Goal: Information Seeking & Learning: Check status

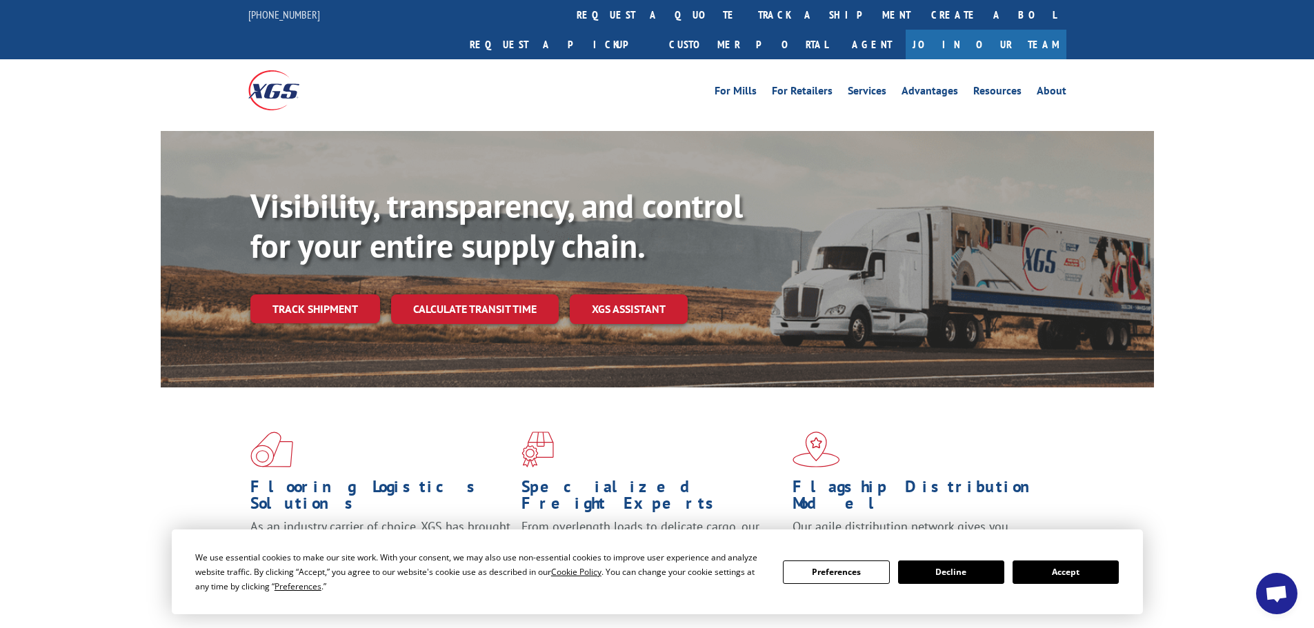
click at [341, 294] on link "Track shipment" at bounding box center [315, 308] width 130 height 29
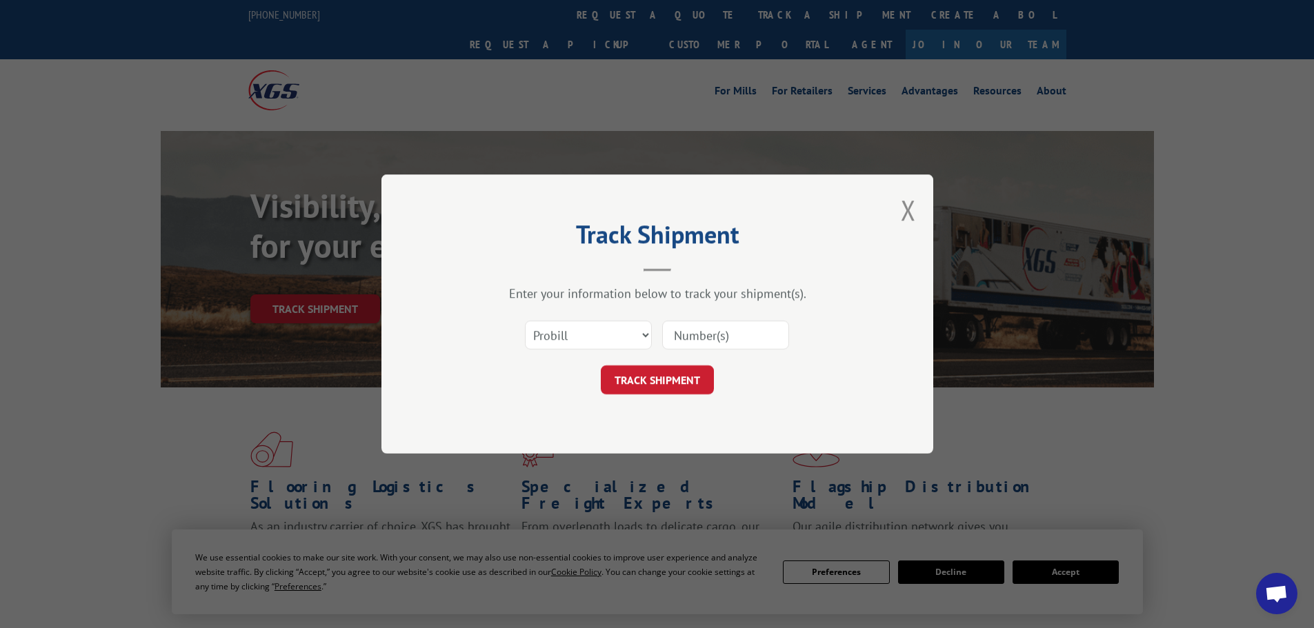
click at [697, 339] on input at bounding box center [725, 335] width 127 height 29
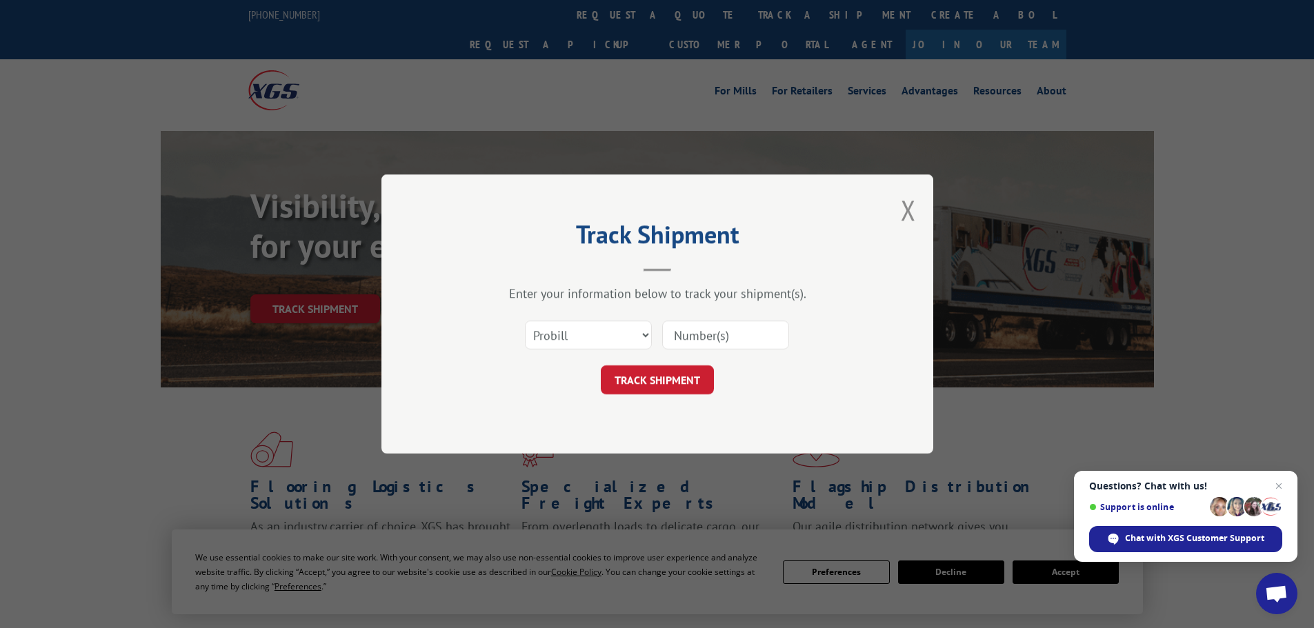
paste input "313017"
type input "313017"
click at [632, 376] on button "TRACK SHIPMENT" at bounding box center [657, 380] width 113 height 29
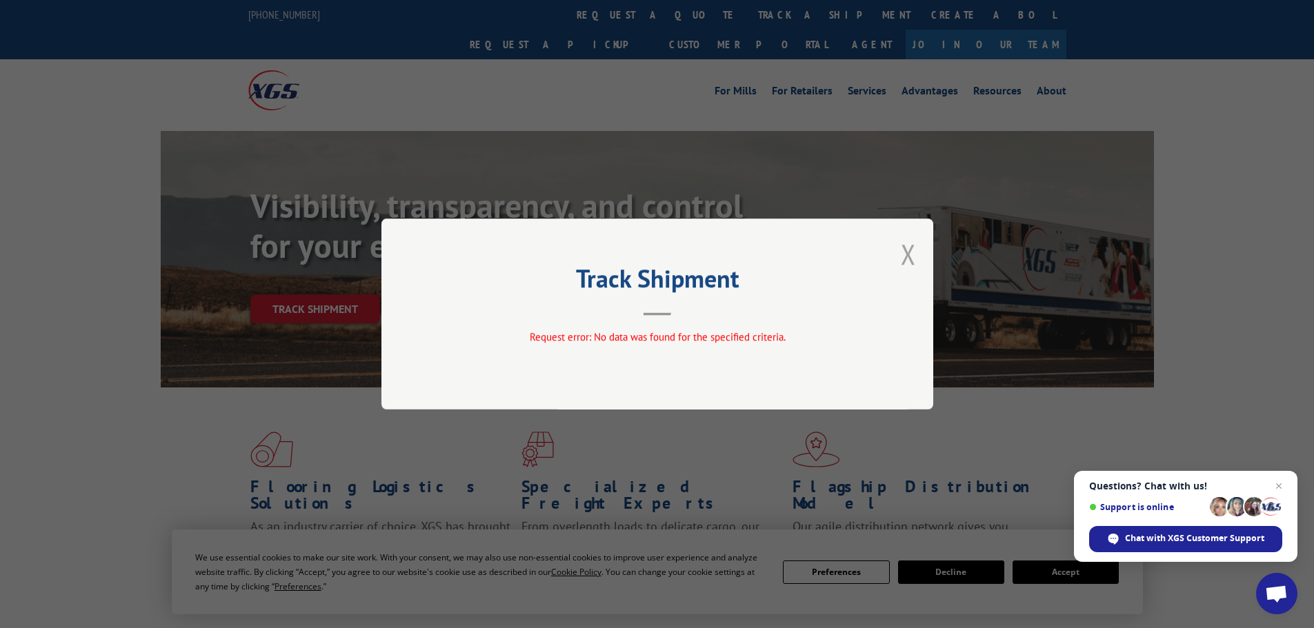
drag, startPoint x: 906, startPoint y: 248, endPoint x: 741, endPoint y: 200, distance: 171.8
click at [901, 249] on button "Close modal" at bounding box center [908, 254] width 15 height 37
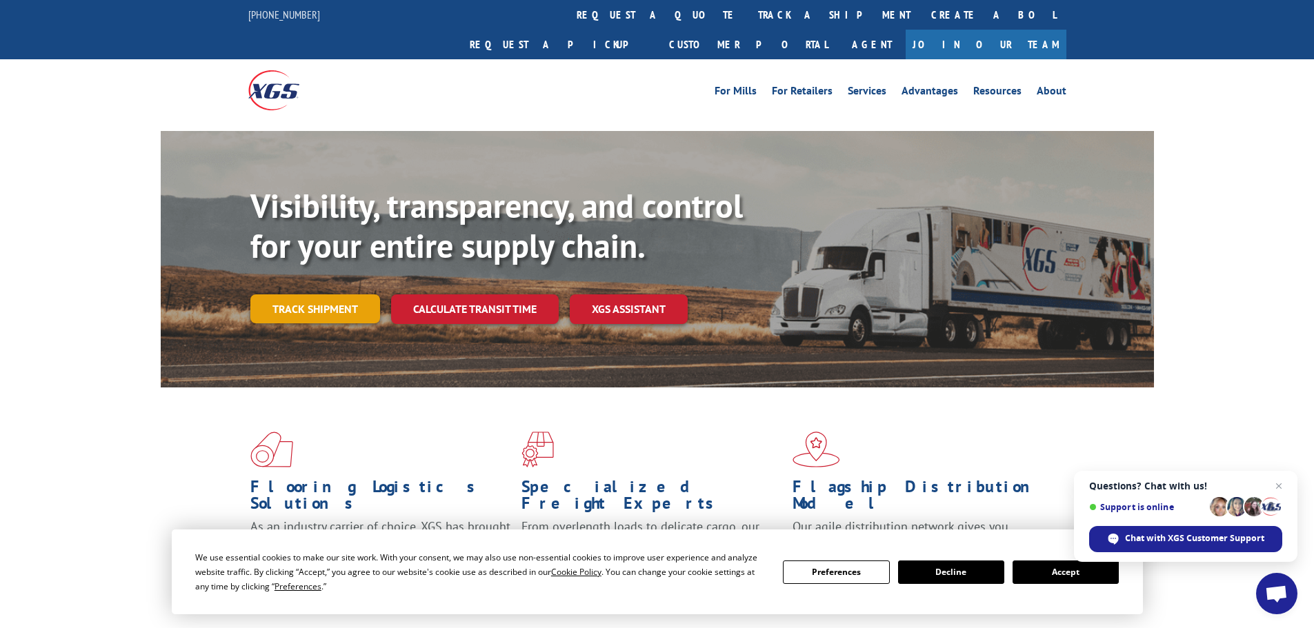
click at [299, 294] on link "Track shipment" at bounding box center [315, 308] width 130 height 29
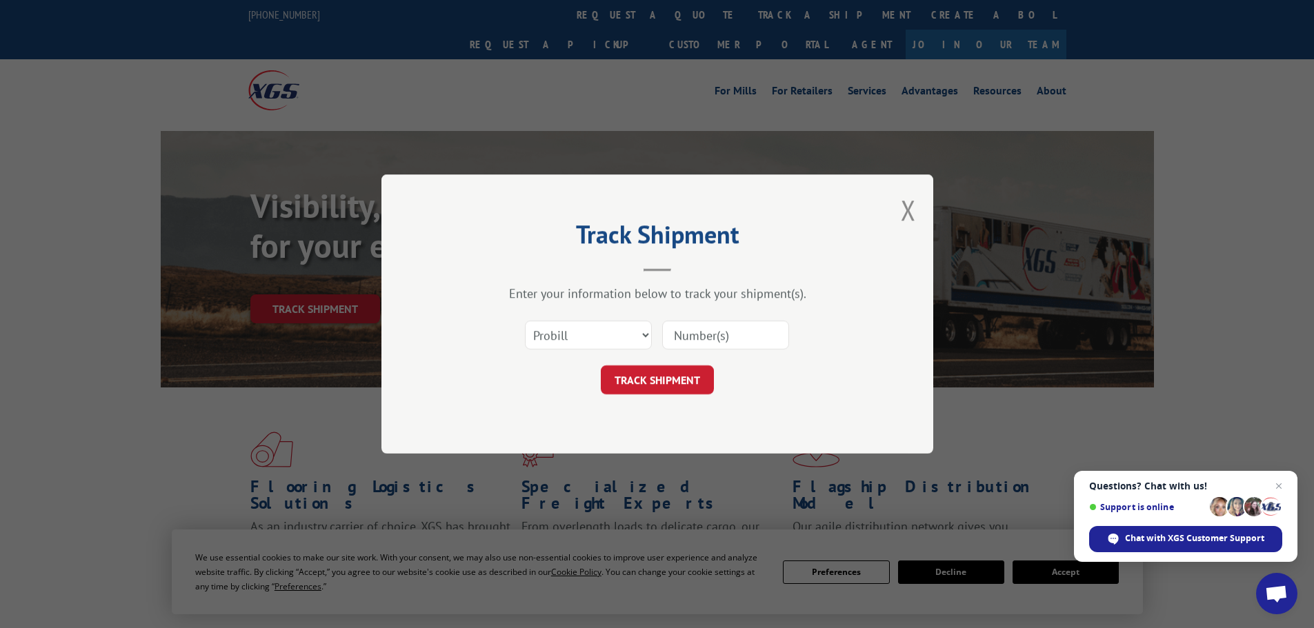
click at [721, 326] on input at bounding box center [725, 335] width 127 height 29
paste input "5590540"
type input "5590540"
click at [568, 332] on select "Select category... Probill BOL PO" at bounding box center [588, 335] width 127 height 29
select select "bol"
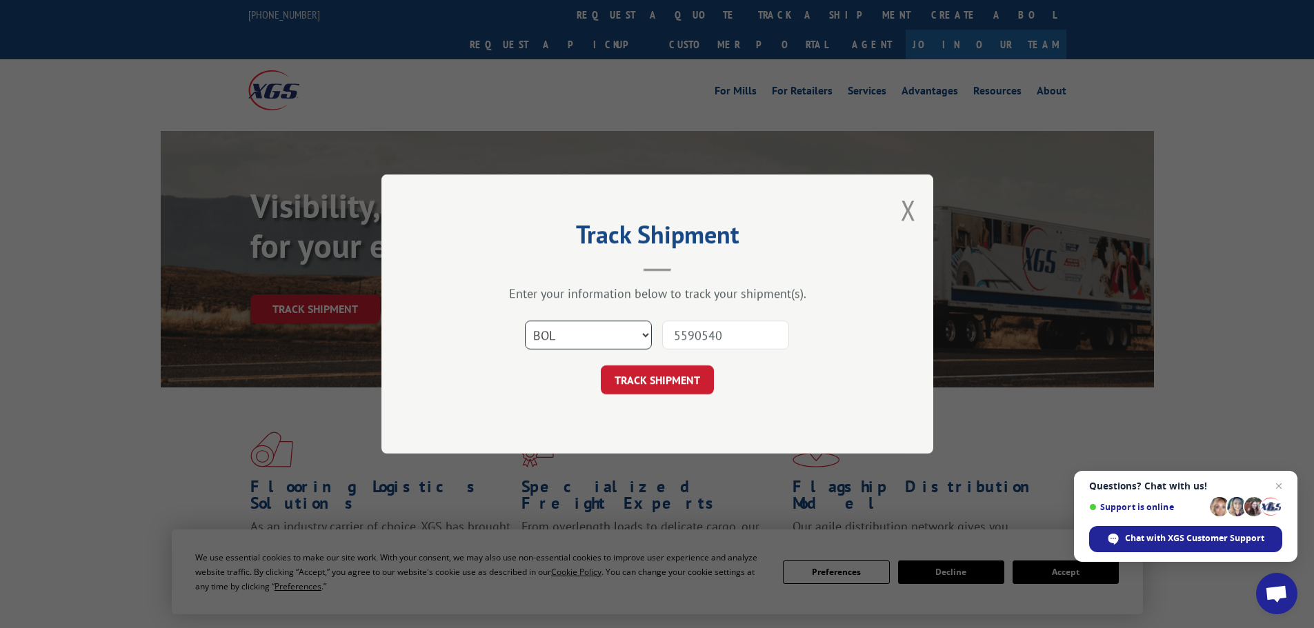
click at [525, 321] on select "Select category... Probill BOL PO" at bounding box center [588, 335] width 127 height 29
click at [690, 374] on button "TRACK SHIPMENT" at bounding box center [657, 380] width 113 height 29
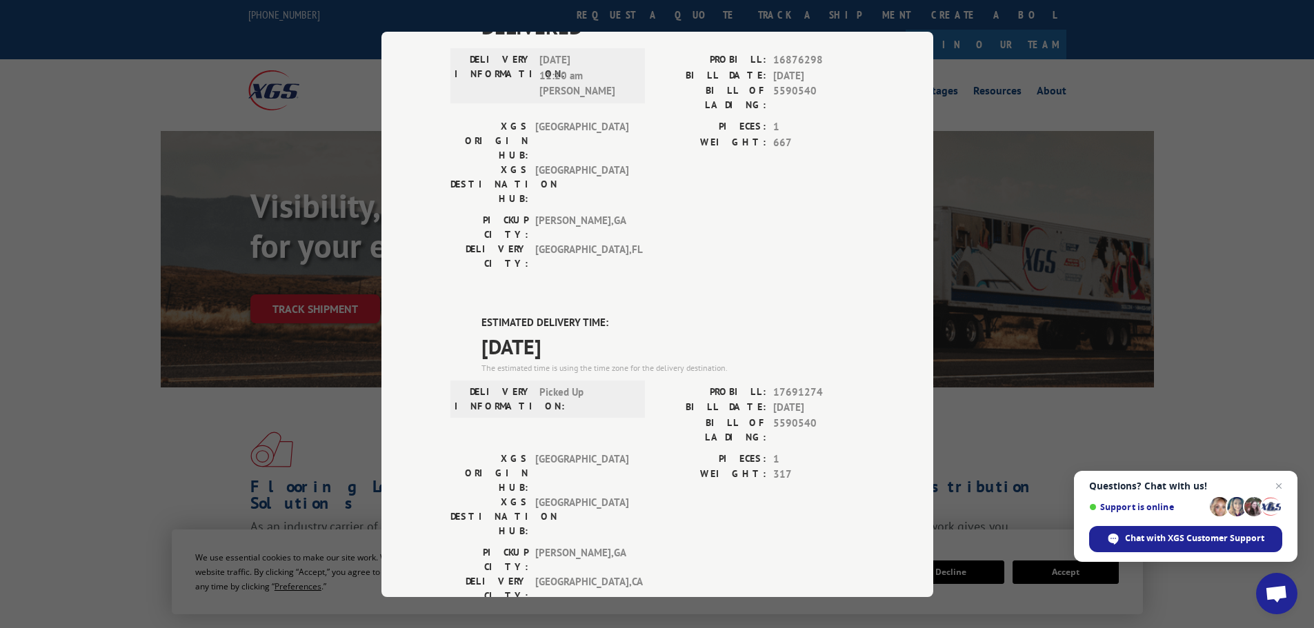
scroll to position [74, 0]
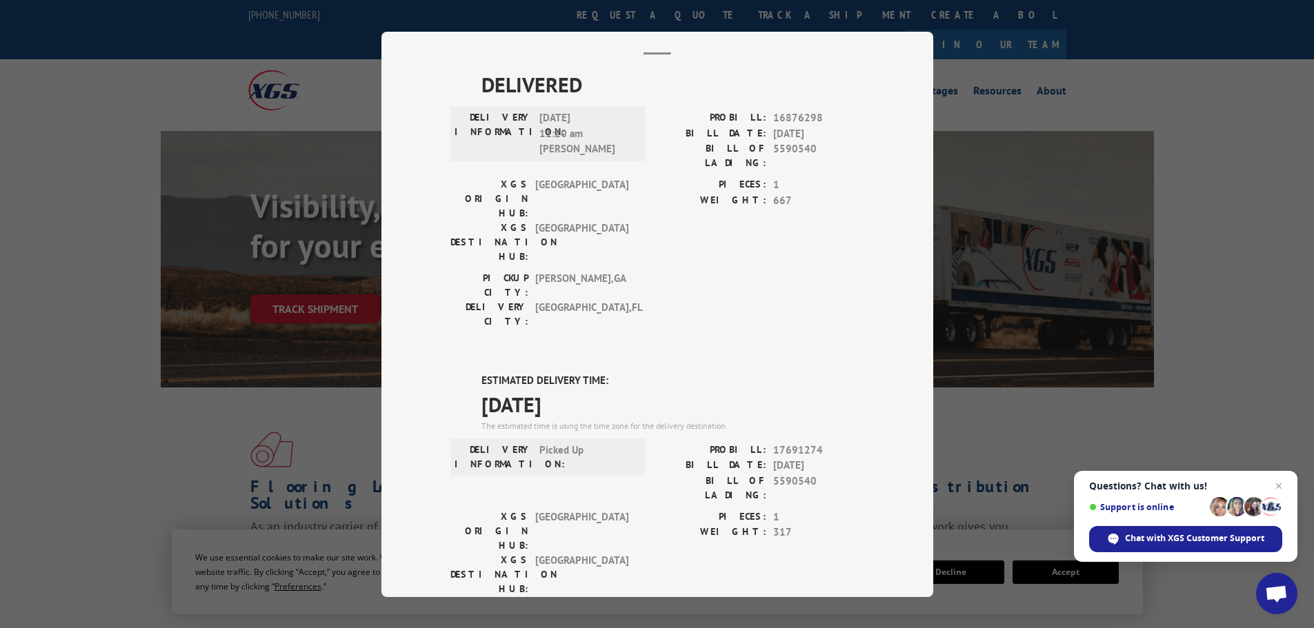
drag, startPoint x: 595, startPoint y: 334, endPoint x: 437, endPoint y: 298, distance: 161.3
click at [437, 298] on div "Track Shipment DELIVERED DELIVERY INFORMATION: [DATE] 11:20 am [PERSON_NAME] PR…" at bounding box center [657, 315] width 552 height 566
copy div "ESTIMATED DELIVERY TIME: [DATE]"
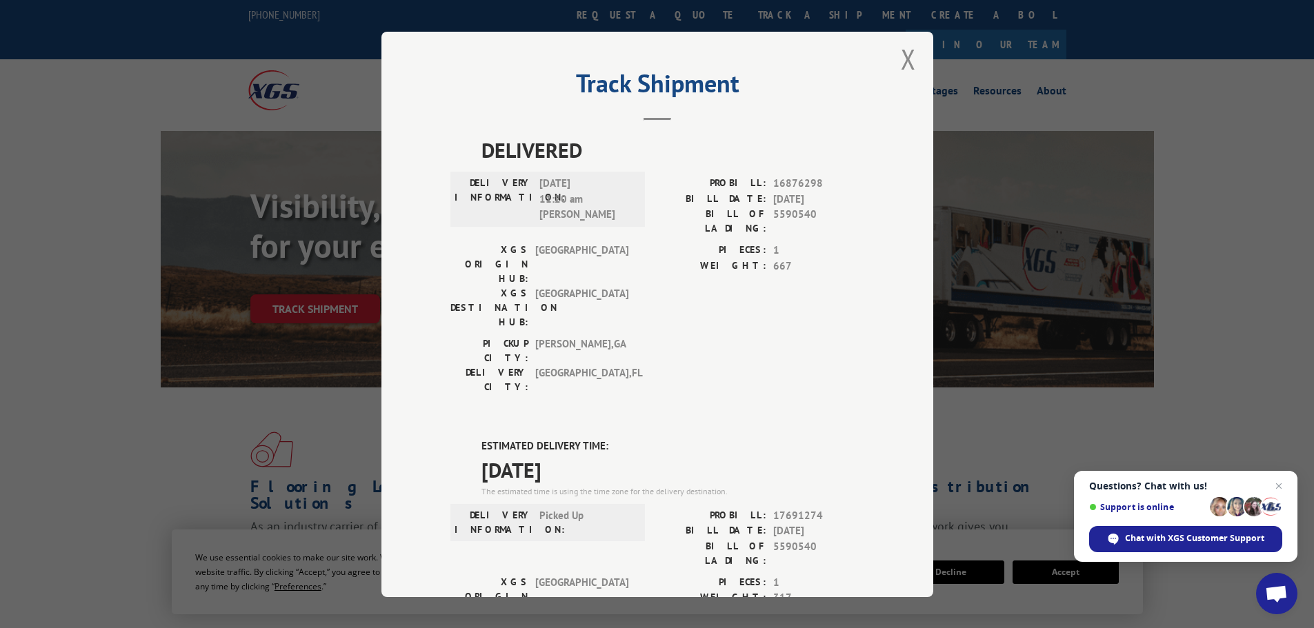
scroll to position [0, 0]
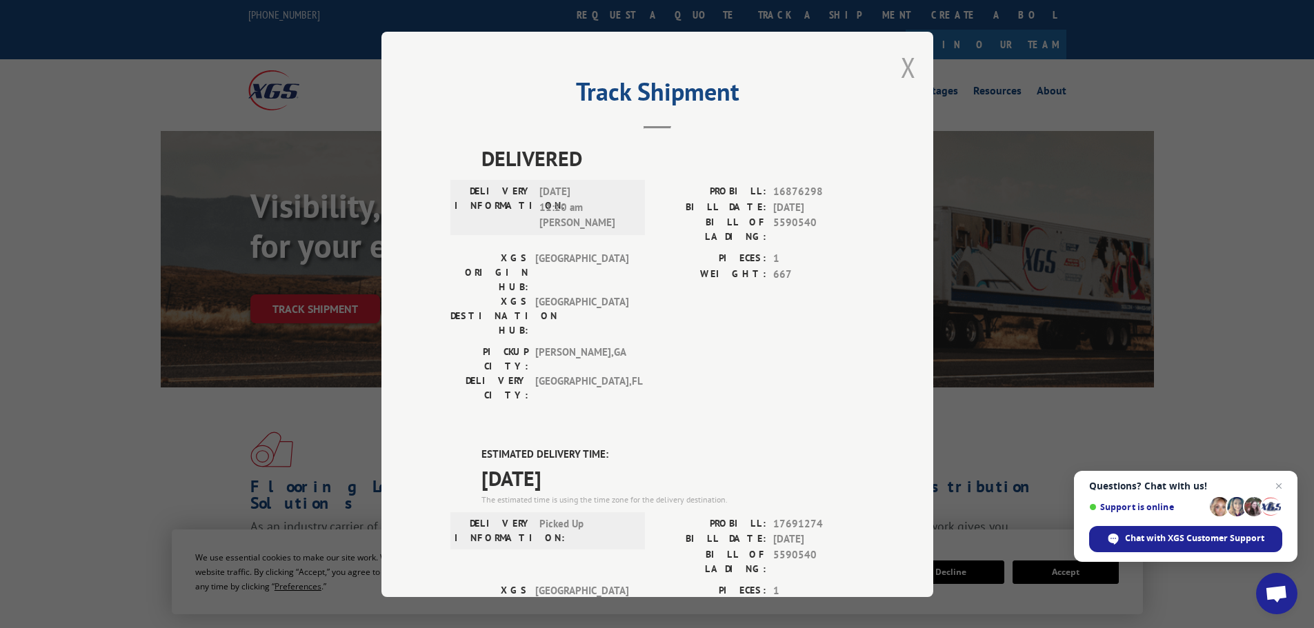
click at [901, 66] on button "Close modal" at bounding box center [908, 67] width 15 height 37
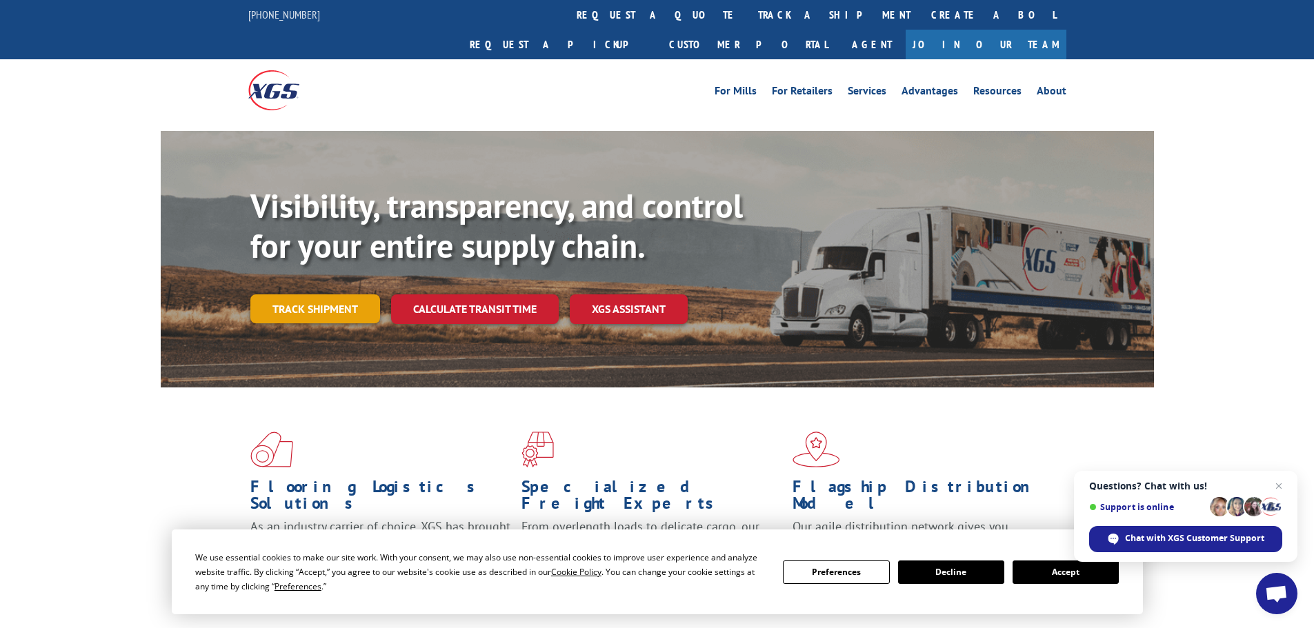
click at [279, 294] on link "Track shipment" at bounding box center [315, 308] width 130 height 29
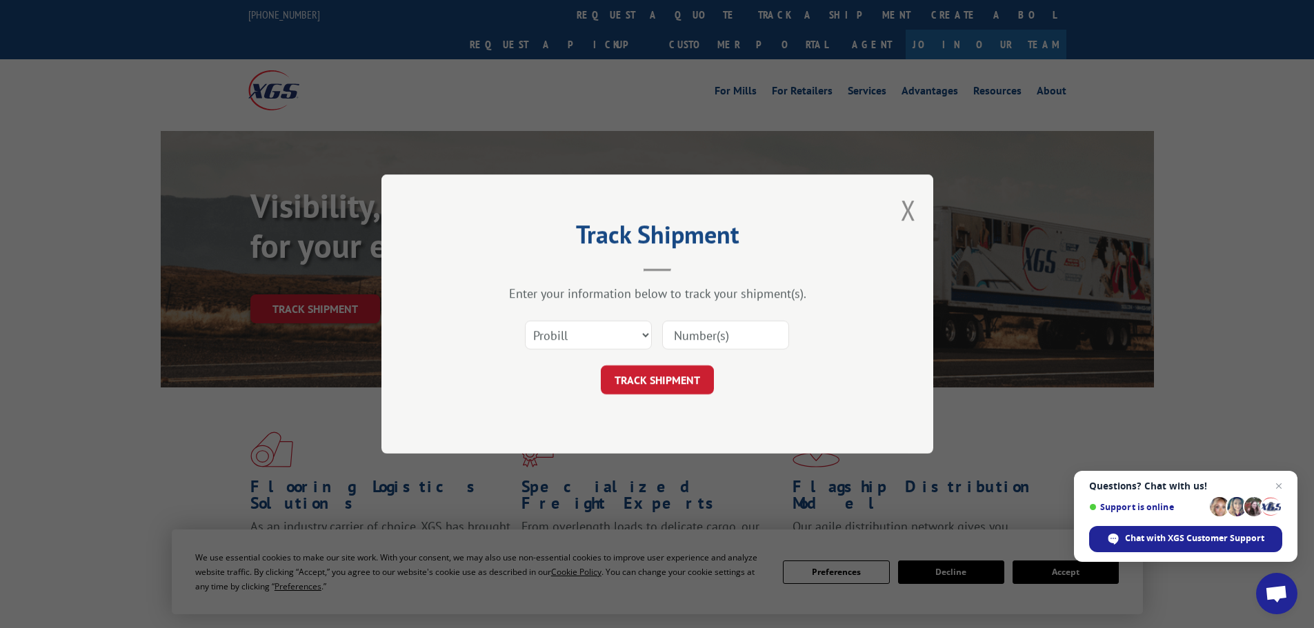
click at [674, 339] on input at bounding box center [725, 335] width 127 height 29
paste input "5590540"
type input "5590540"
click at [637, 340] on select "Select category... Probill BOL PO" at bounding box center [588, 335] width 127 height 29
select select "bol"
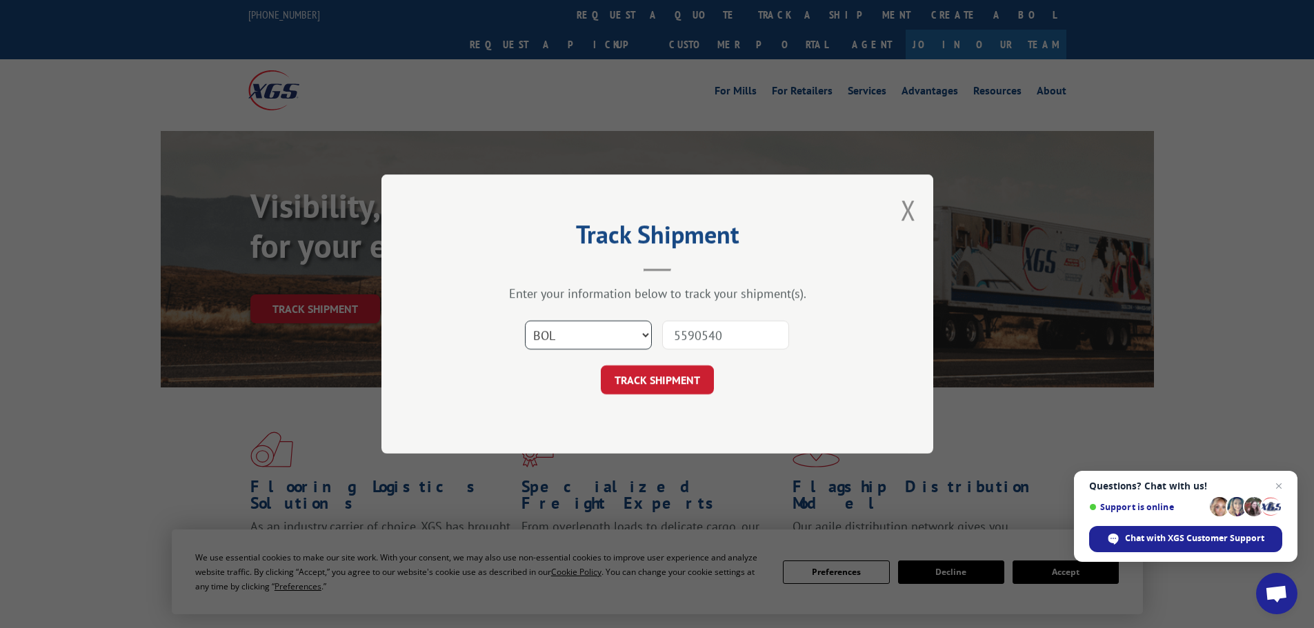
click at [525, 321] on select "Select category... Probill BOL PO" at bounding box center [588, 335] width 127 height 29
click at [672, 385] on button "TRACK SHIPMENT" at bounding box center [657, 380] width 113 height 29
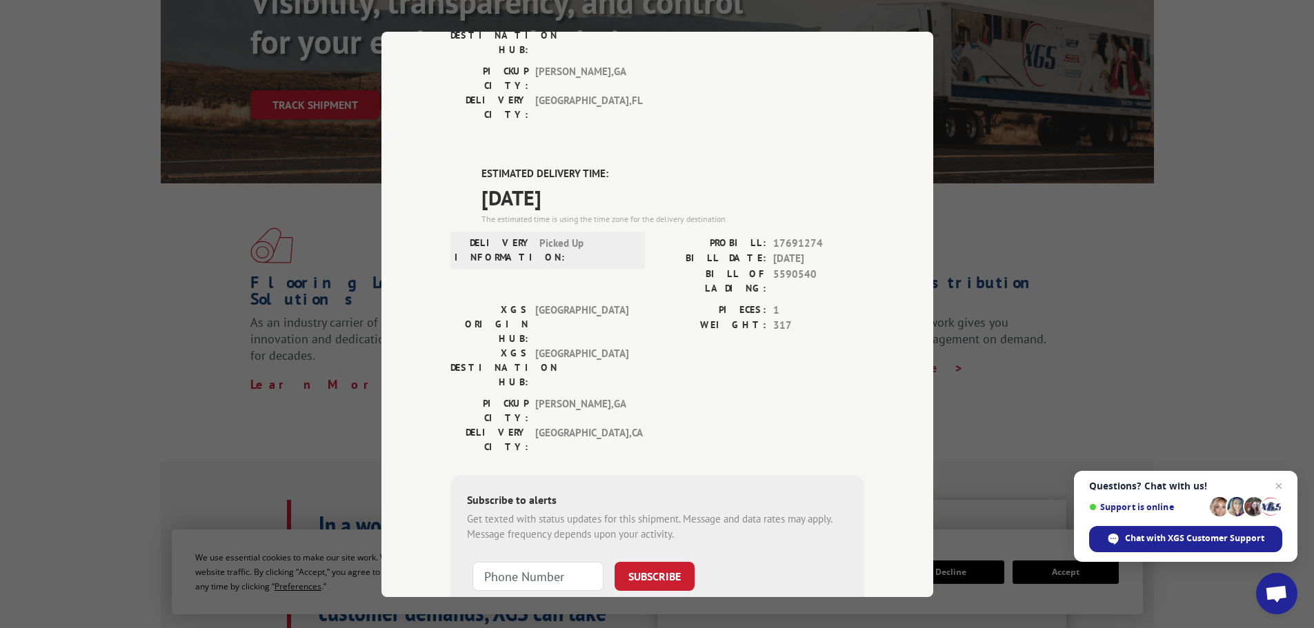
scroll to position [207, 0]
drag, startPoint x: 606, startPoint y: 269, endPoint x: 522, endPoint y: 270, distance: 84.2
click at [522, 396] on div "PICKUP CITY: [GEOGRAPHIC_DATA] , [GEOGRAPHIC_DATA]" at bounding box center [543, 410] width 186 height 29
click at [664, 396] on div "PICKUP CITY: [GEOGRAPHIC_DATA] , [GEOGRAPHIC_DATA]: [GEOGRAPHIC_DATA] , [GEOGRA…" at bounding box center [657, 428] width 414 height 65
drag, startPoint x: 596, startPoint y: 272, endPoint x: 530, endPoint y: 272, distance: 65.5
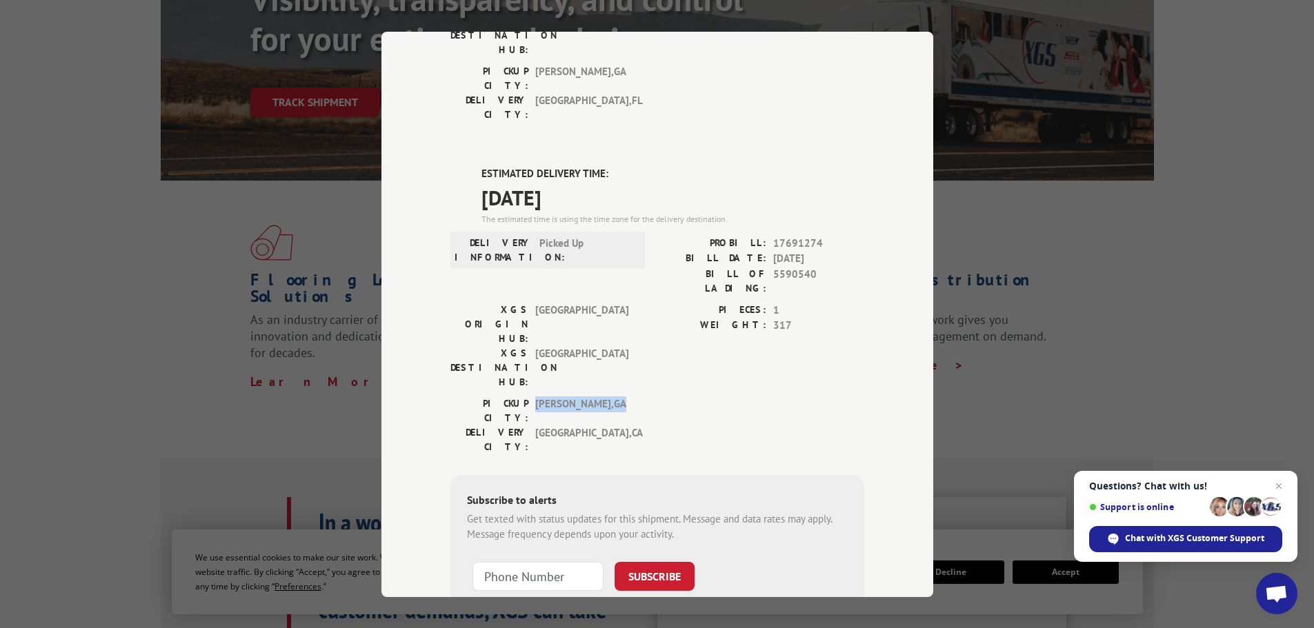
click at [535, 396] on span "[GEOGRAPHIC_DATA] , [GEOGRAPHIC_DATA]" at bounding box center [581, 410] width 93 height 29
drag, startPoint x: 600, startPoint y: 286, endPoint x: 521, endPoint y: 287, distance: 78.6
click at [521, 425] on div "DELIVERY CITY: [GEOGRAPHIC_DATA] , [GEOGRAPHIC_DATA]" at bounding box center [543, 439] width 186 height 29
click at [661, 396] on div "PICKUP CITY: [GEOGRAPHIC_DATA] , [GEOGRAPHIC_DATA]: [GEOGRAPHIC_DATA] , [GEOGRA…" at bounding box center [657, 428] width 414 height 65
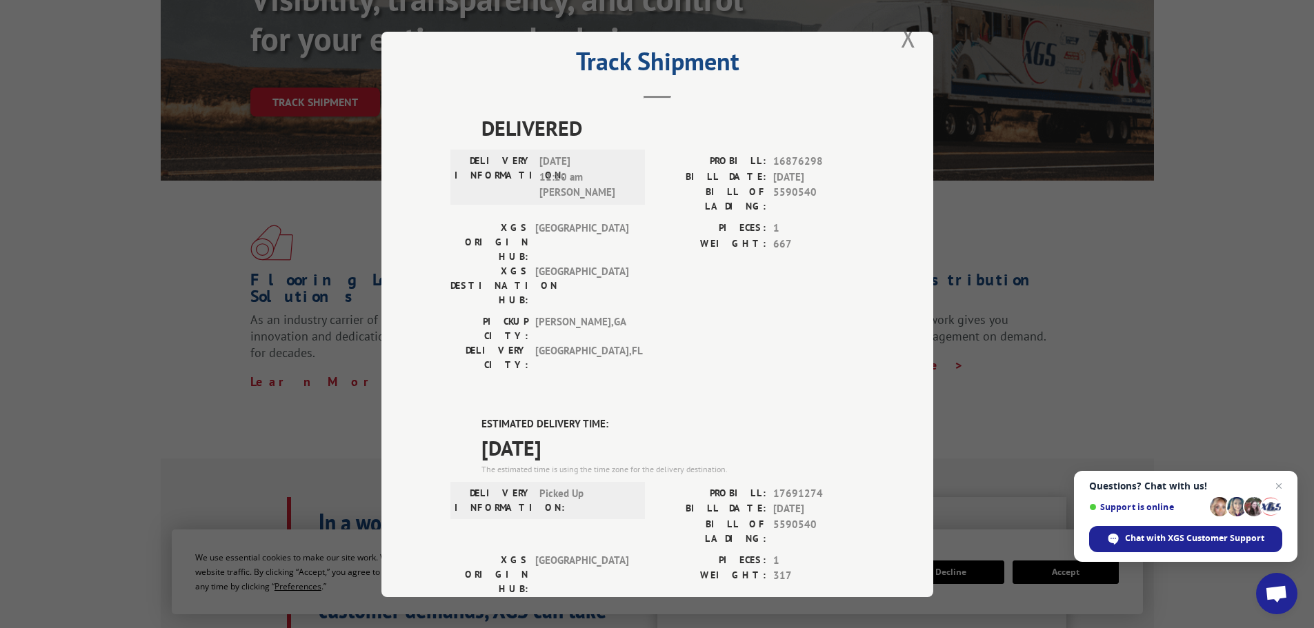
scroll to position [0, 0]
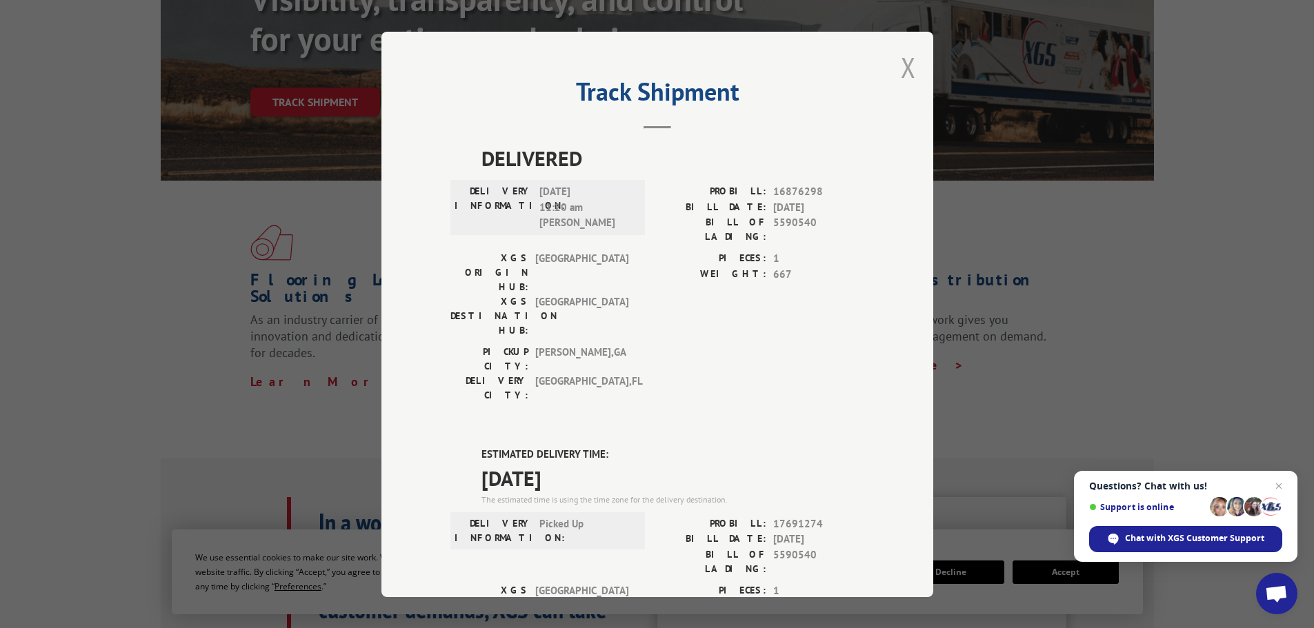
click at [905, 70] on button "Close modal" at bounding box center [908, 67] width 15 height 37
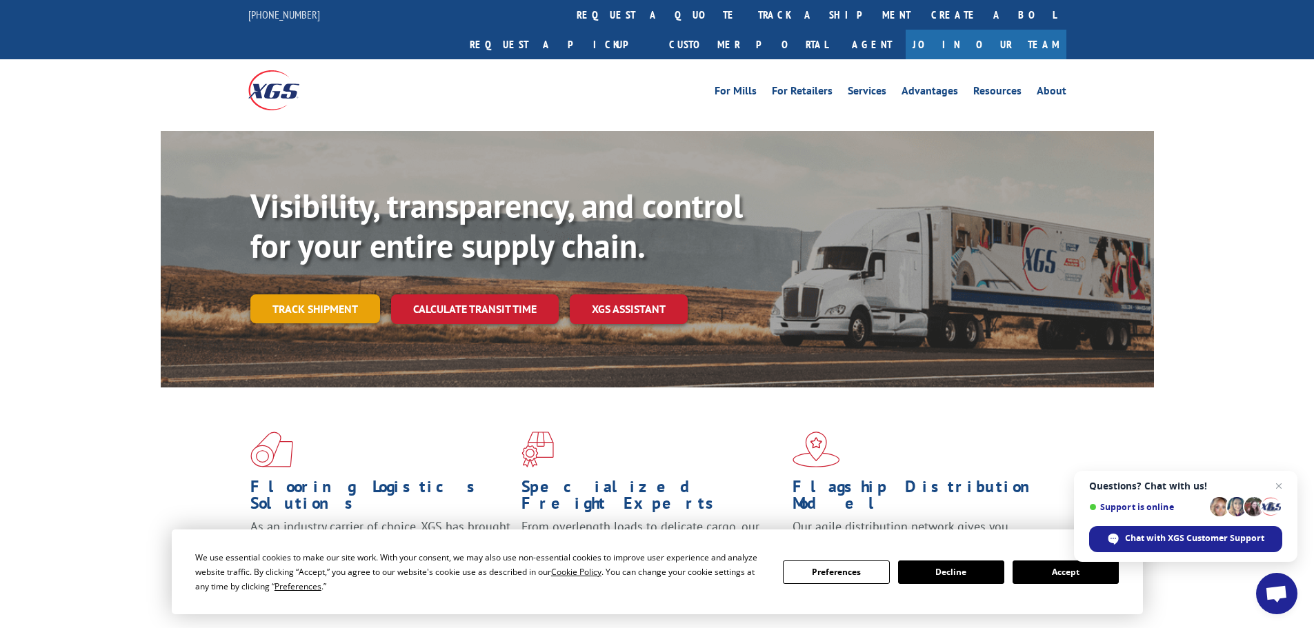
click at [306, 294] on link "Track shipment" at bounding box center [315, 308] width 130 height 29
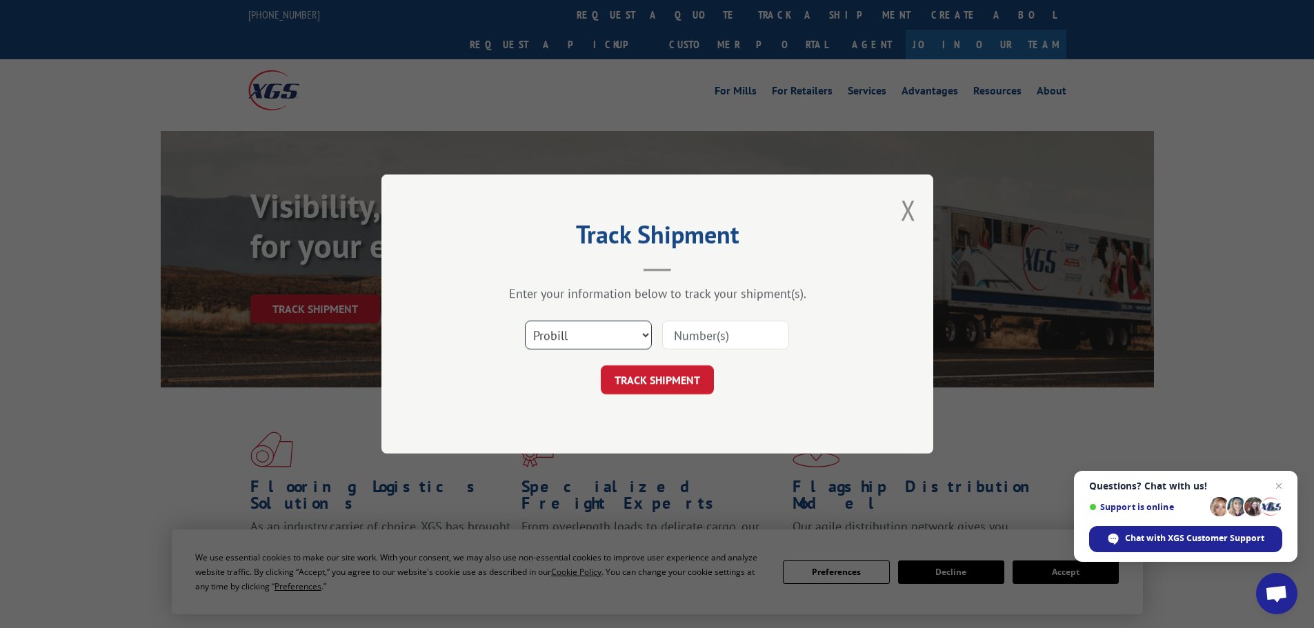
click at [595, 346] on select "Select category... Probill BOL PO" at bounding box center [588, 335] width 127 height 29
select select "bol"
click at [525, 321] on select "Select category... Probill BOL PO" at bounding box center [588, 335] width 127 height 29
click at [686, 336] on input at bounding box center [725, 335] width 127 height 29
paste input "5590540"
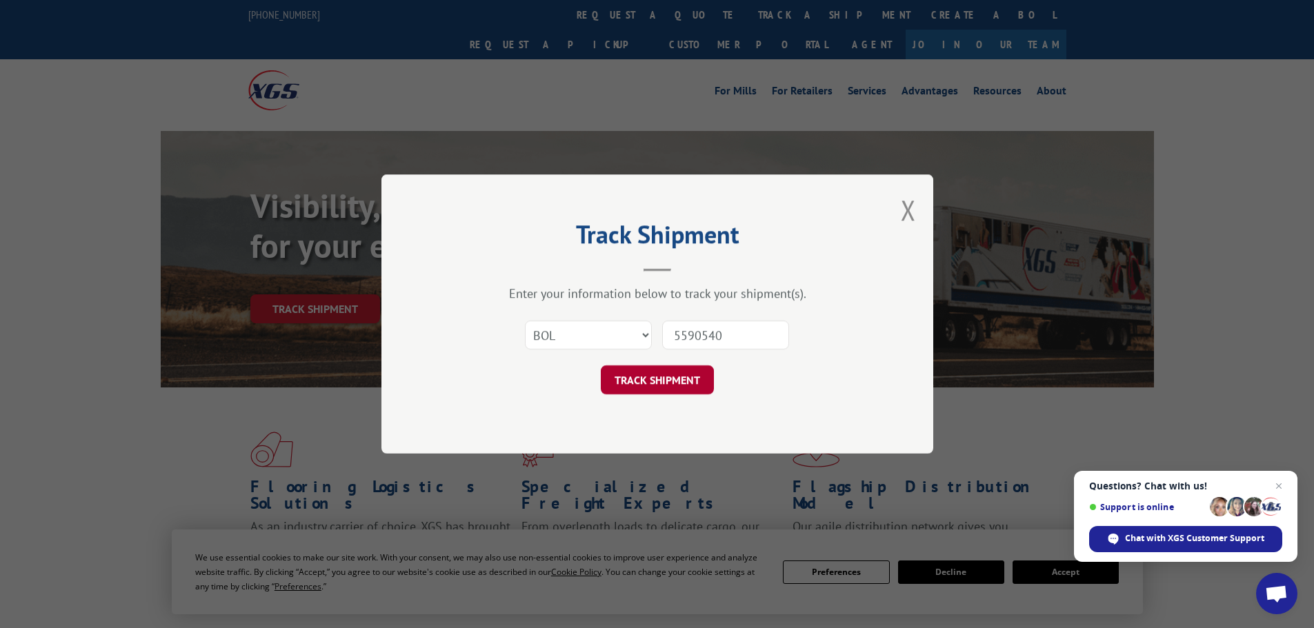
type input "5590540"
click at [673, 379] on button "TRACK SHIPMENT" at bounding box center [657, 380] width 113 height 29
